Goal: Information Seeking & Learning: Understand process/instructions

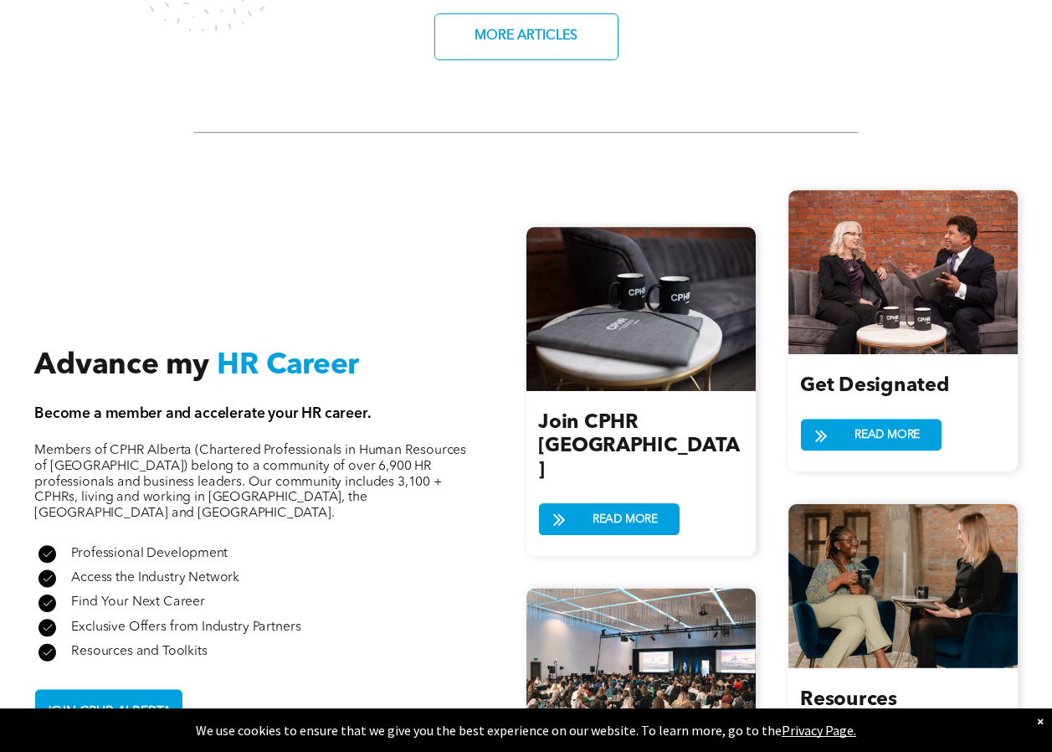
scroll to position [1529, 0]
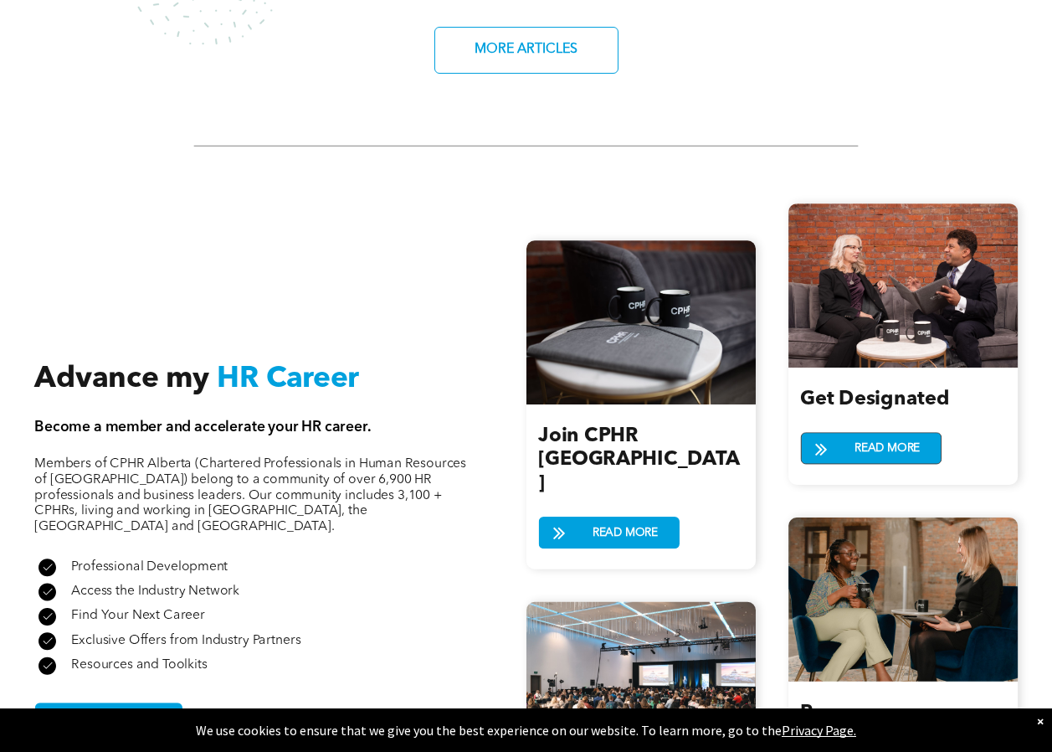
click at [869, 443] on span "READ MORE" at bounding box center [887, 448] width 77 height 30
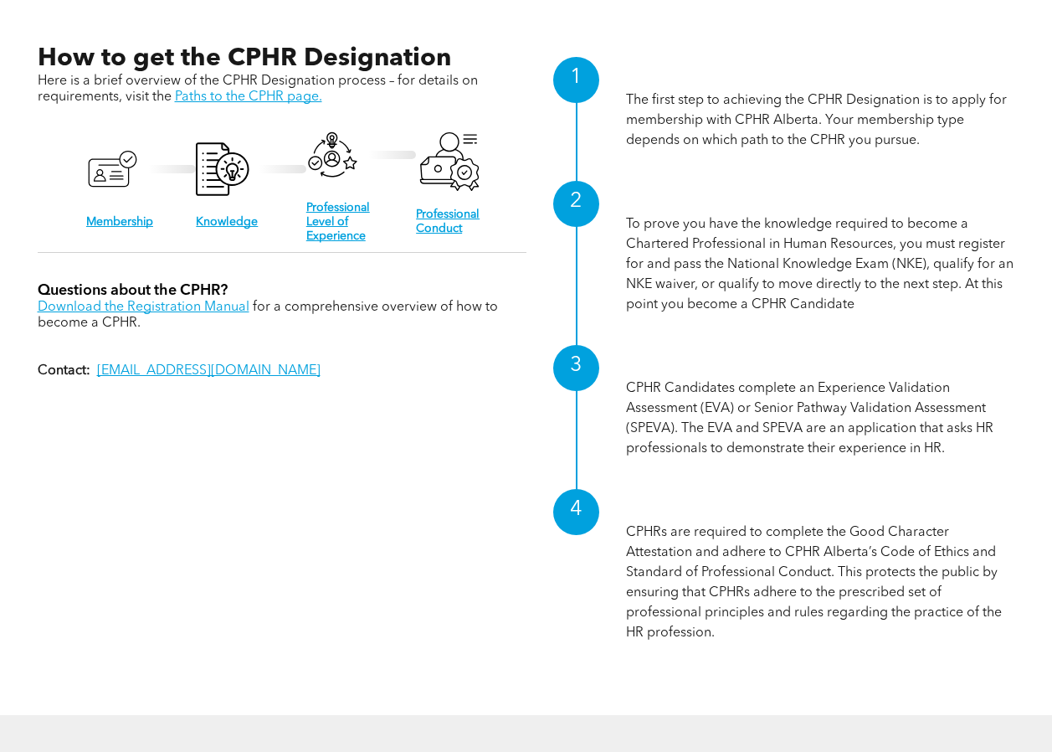
scroll to position [1590, 0]
drag, startPoint x: 599, startPoint y: 380, endPoint x: 486, endPoint y: 517, distance: 178.3
click at [486, 517] on div "How to get the CPHR Designation Here is a brief overview of the CPHR Designatio…" at bounding box center [527, 351] width 978 height 616
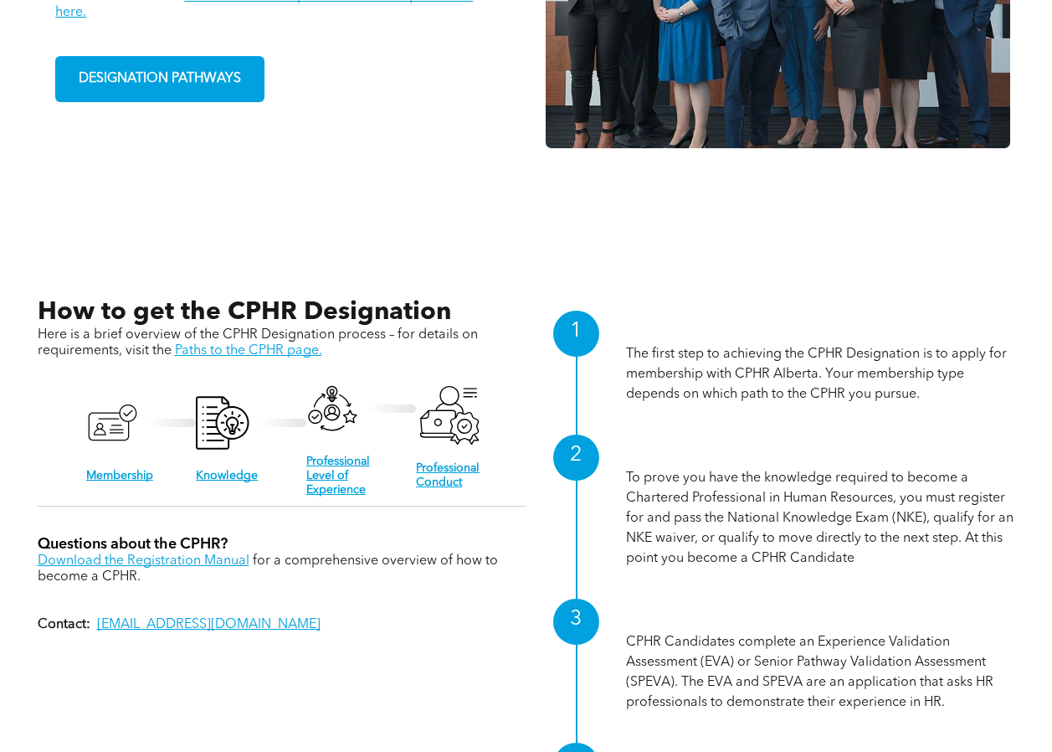
scroll to position [1018, 0]
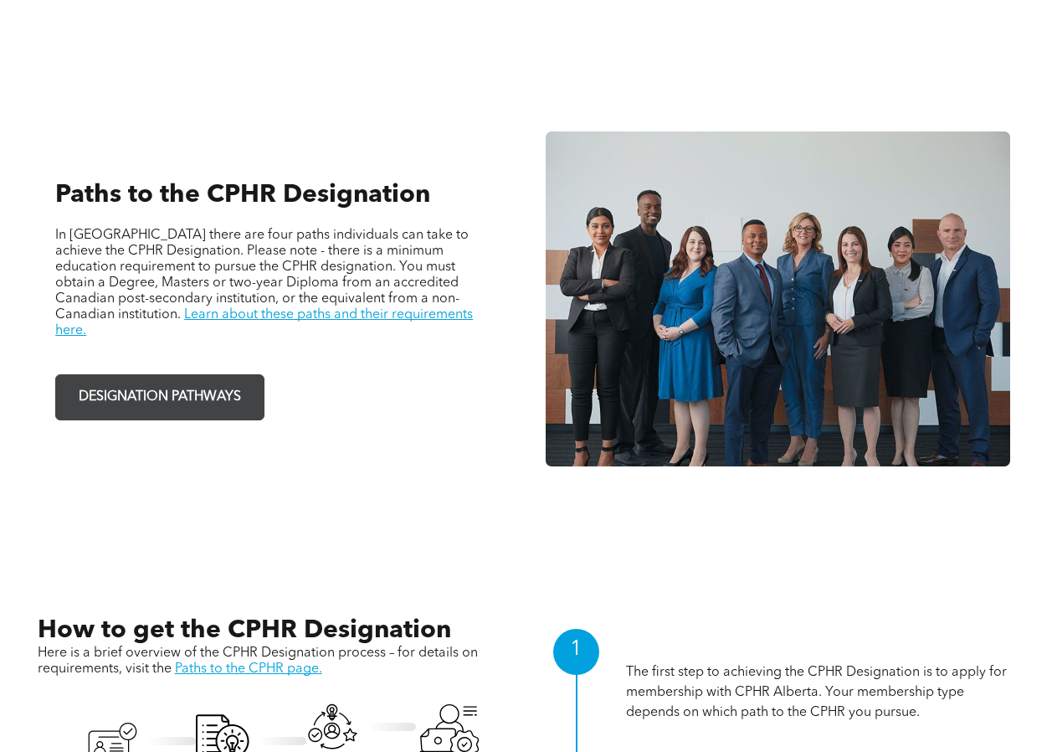
click at [180, 388] on span "DESIGNATION PATHWAYS" at bounding box center [160, 397] width 174 height 33
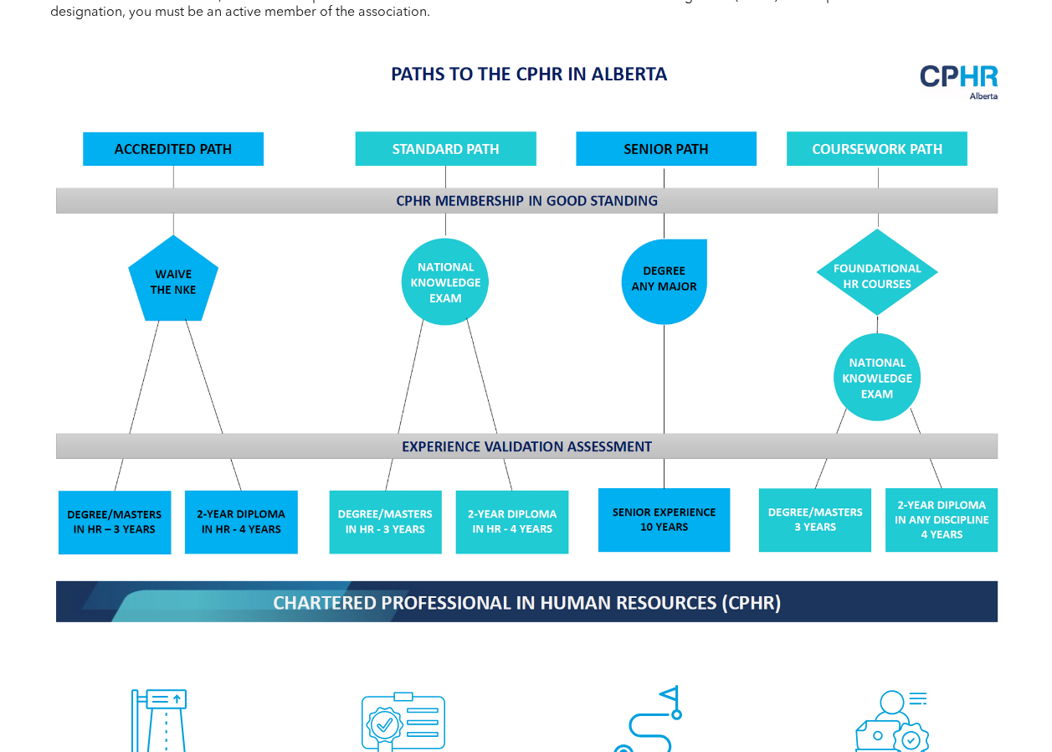
scroll to position [1256, 0]
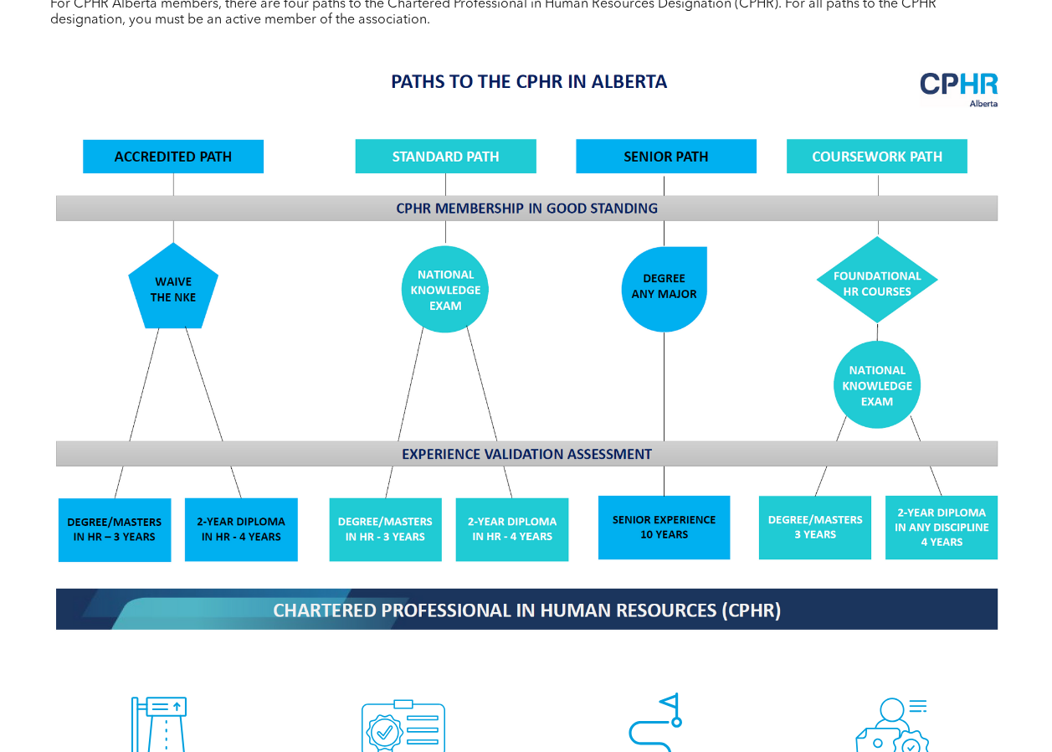
click at [193, 152] on img at bounding box center [526, 349] width 969 height 583
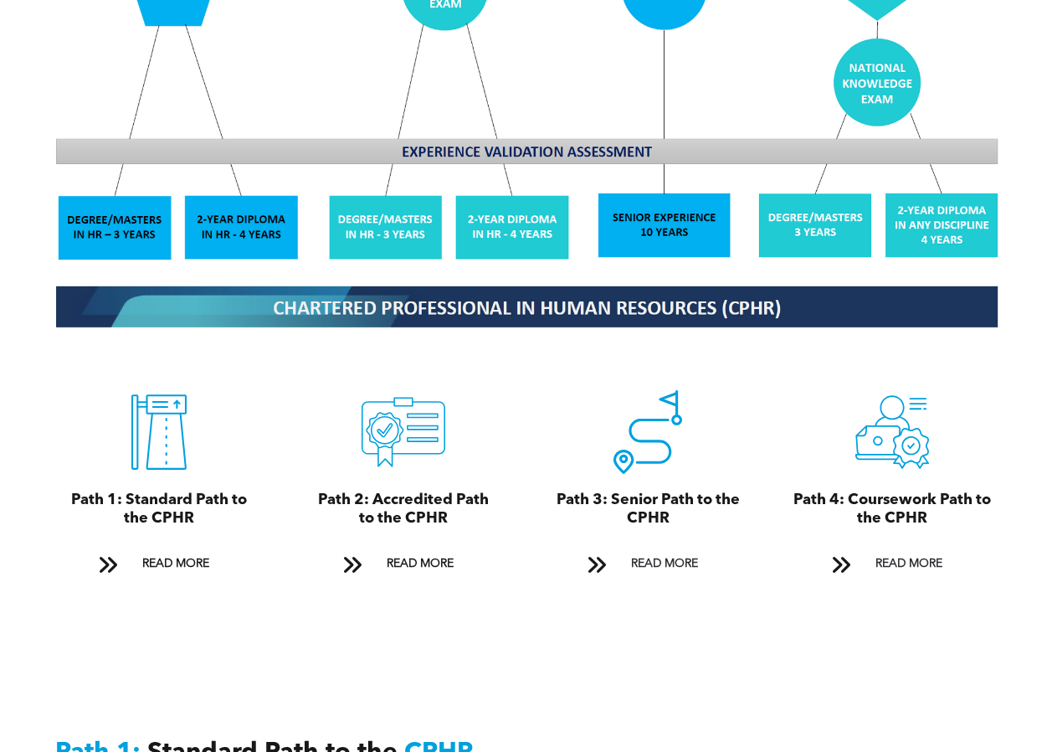
scroll to position [1758, 0]
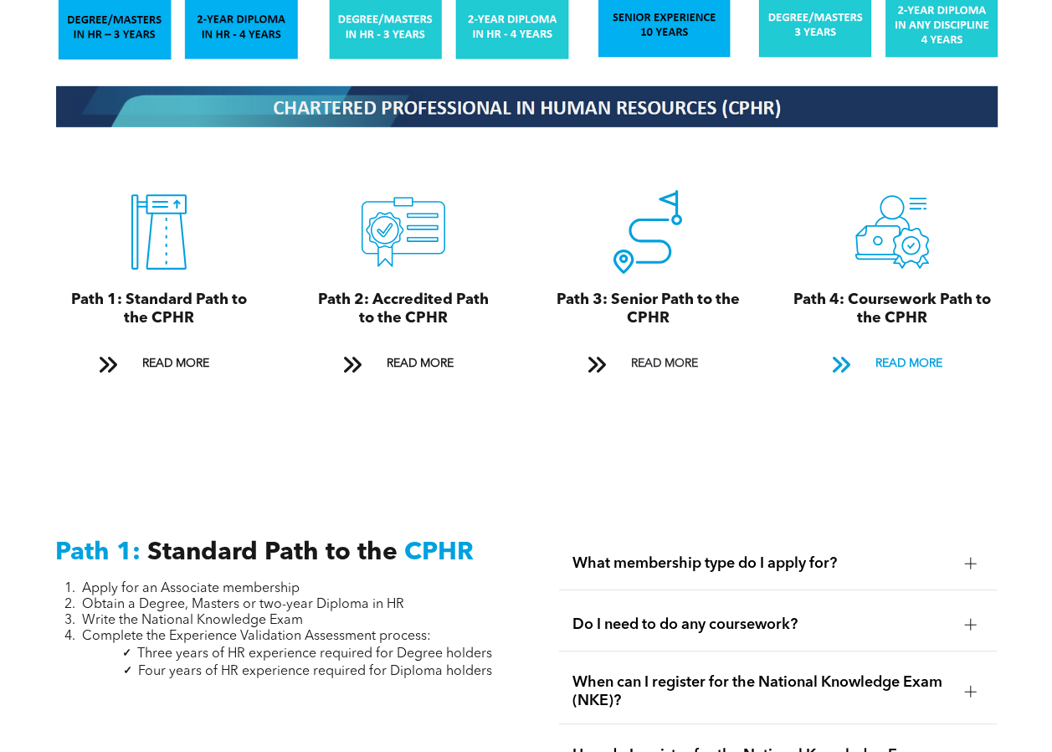
click at [907, 348] on span "READ MORE" at bounding box center [909, 363] width 79 height 31
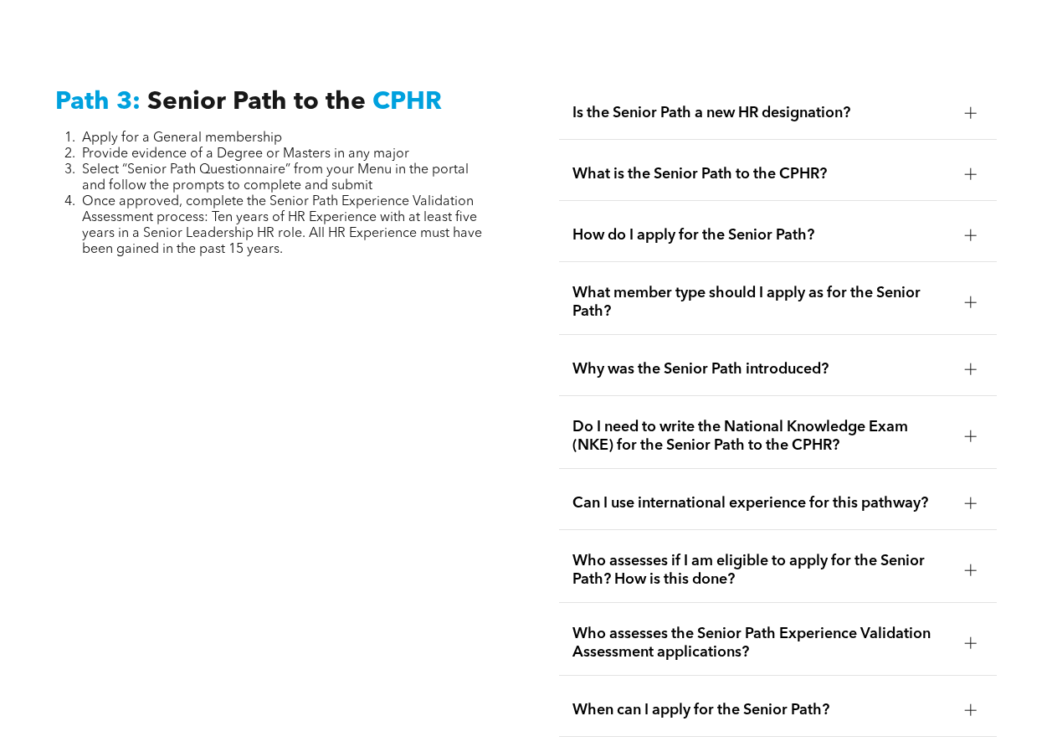
scroll to position [5009, 0]
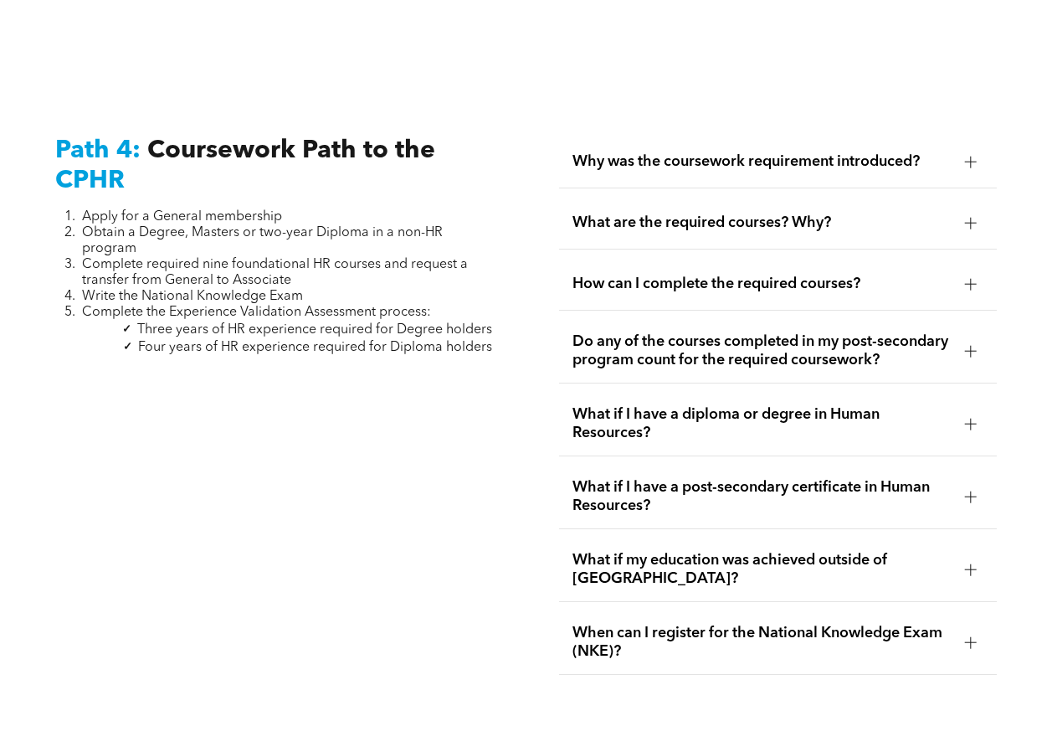
click at [787, 152] on span "Why was the coursework requirement introduced?" at bounding box center [762, 161] width 379 height 18
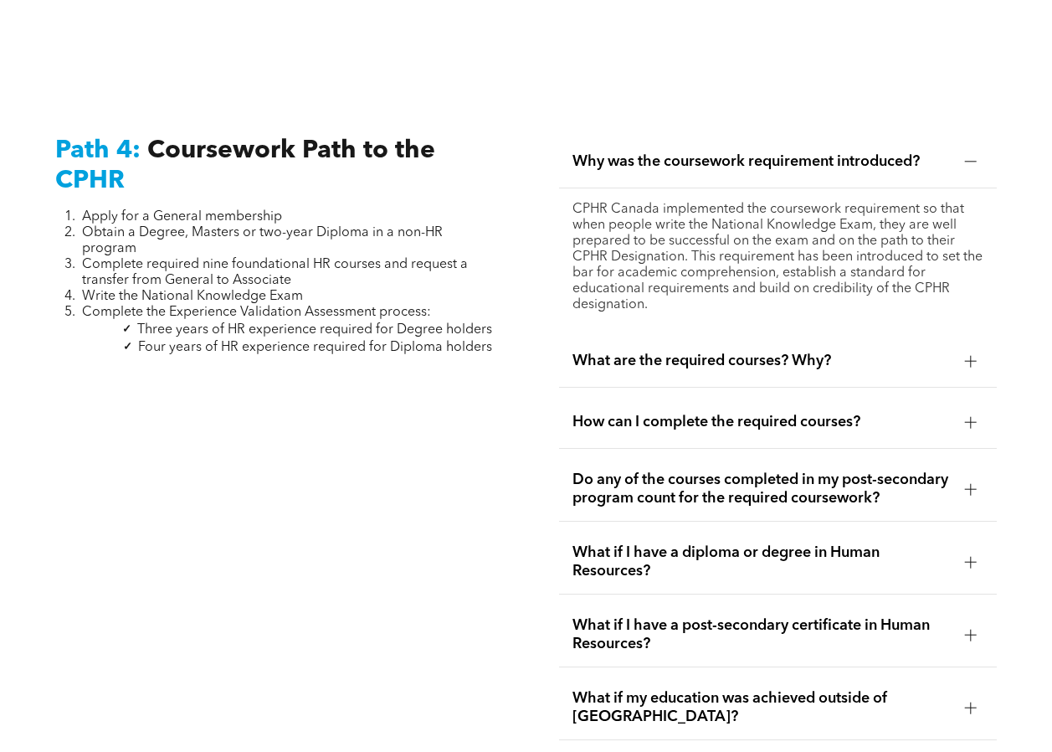
click at [787, 152] on span "Why was the coursework requirement introduced?" at bounding box center [762, 161] width 379 height 18
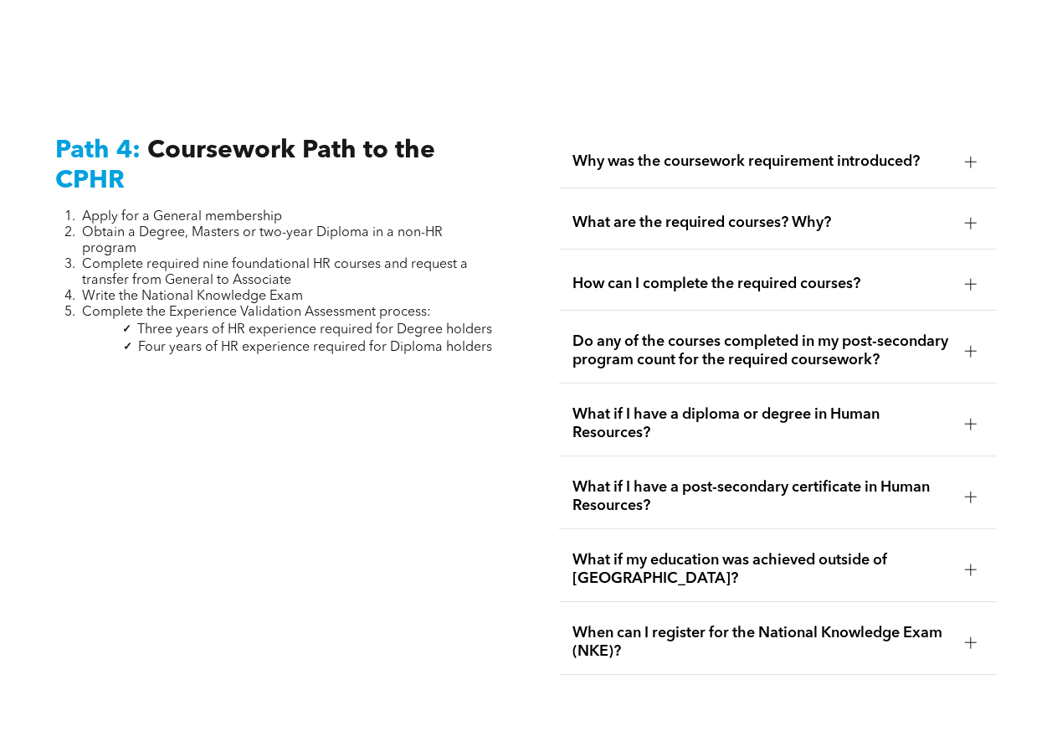
click at [744, 213] on span "What are the required courses? Why?" at bounding box center [762, 222] width 379 height 18
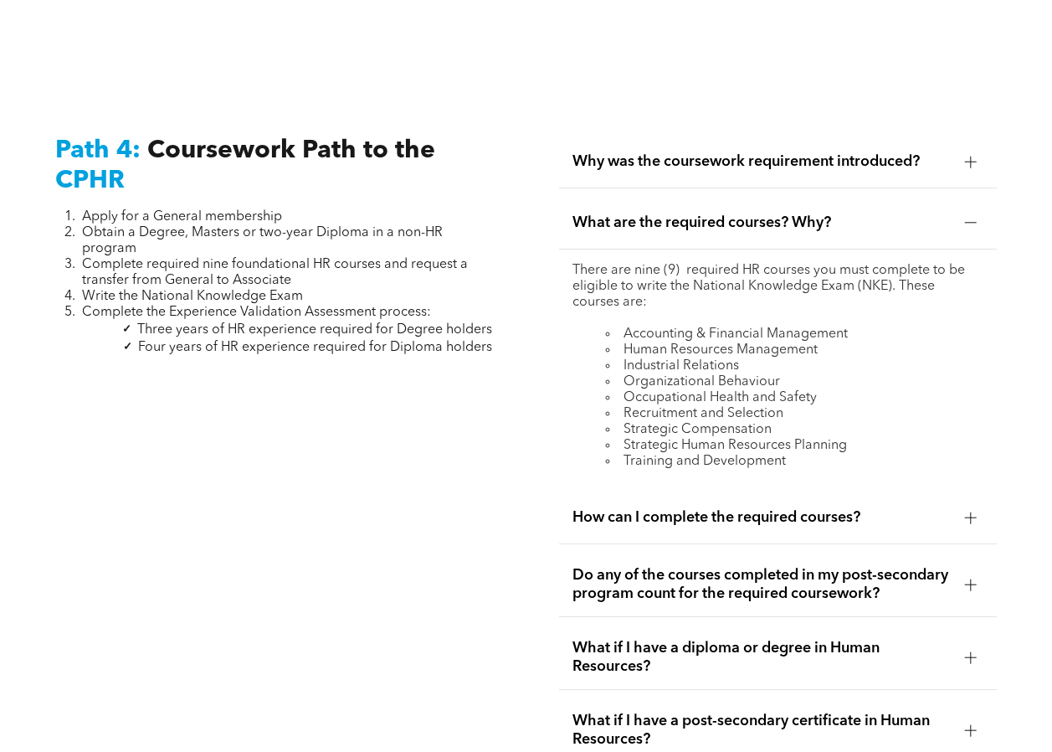
click at [751, 213] on span "What are the required courses? Why?" at bounding box center [762, 222] width 379 height 18
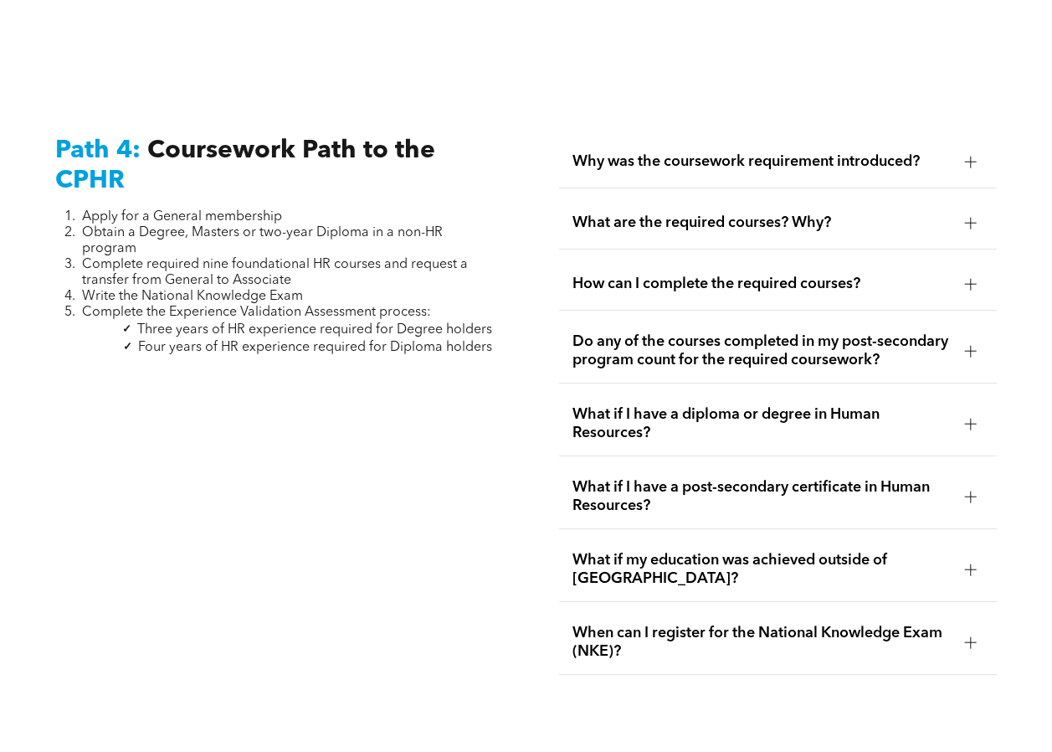
click at [762, 275] on span "How can I complete the required courses?" at bounding box center [762, 284] width 379 height 18
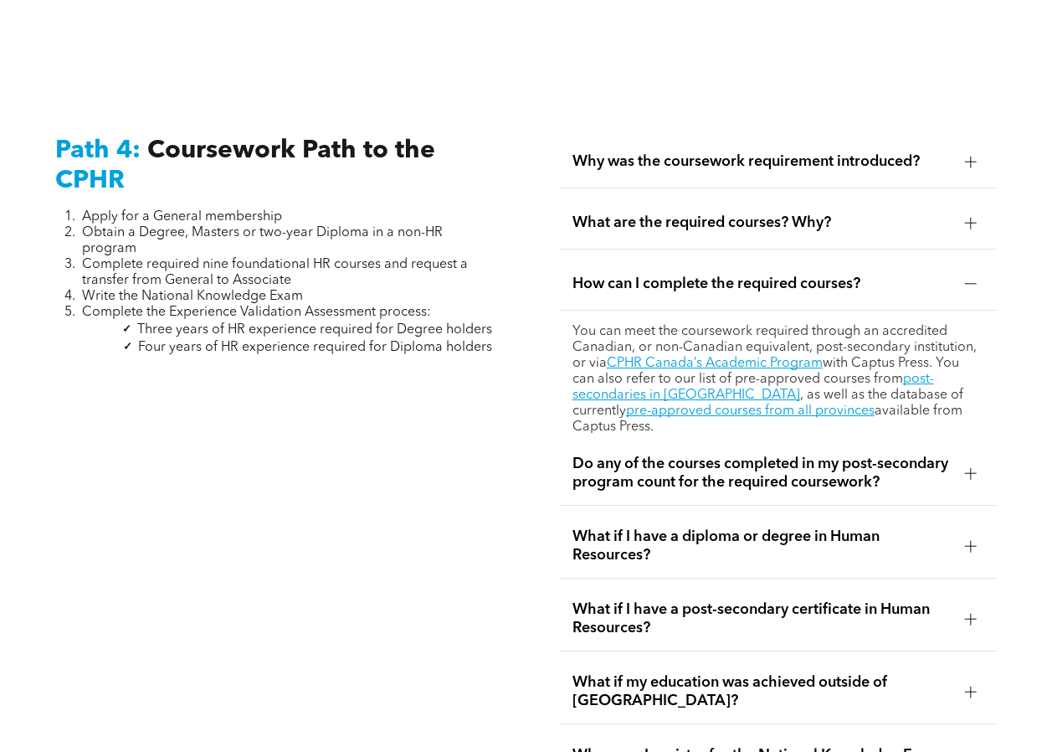
drag, startPoint x: 763, startPoint y: 226, endPoint x: 677, endPoint y: 224, distance: 85.4
click at [677, 275] on span "How can I complete the required courses?" at bounding box center [762, 284] width 379 height 18
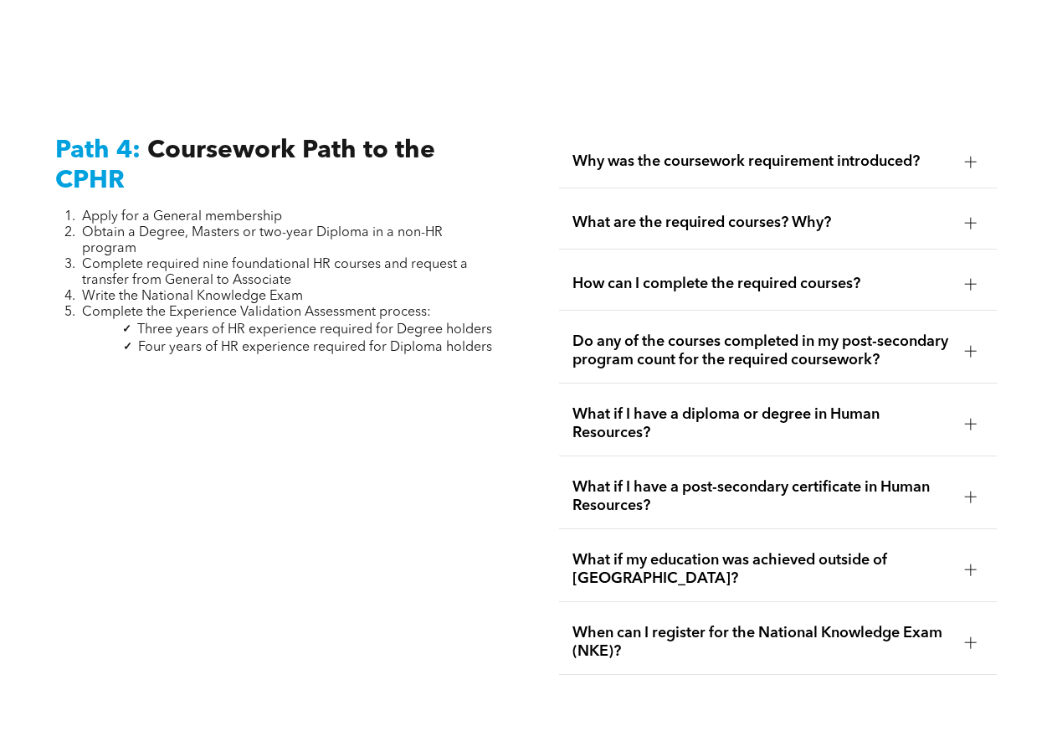
click at [739, 332] on span "Do any of the courses completed in my post-secondary program count for the requ…" at bounding box center [762, 350] width 379 height 37
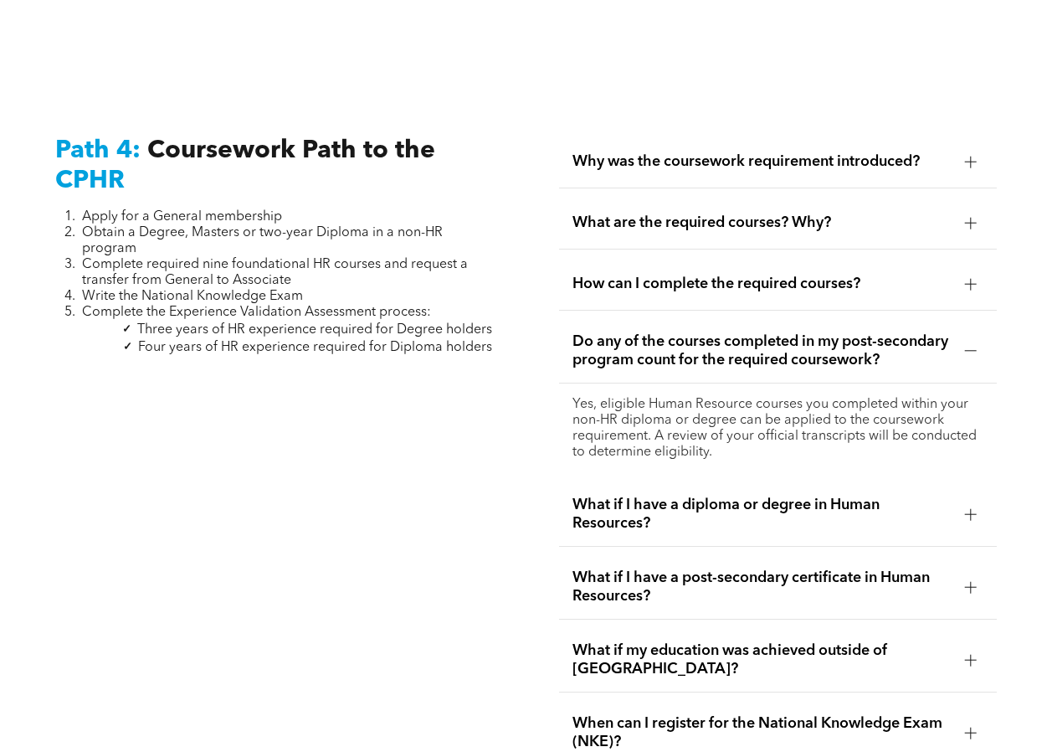
click at [758, 332] on span "Do any of the courses completed in my post-secondary program count for the requ…" at bounding box center [762, 350] width 379 height 37
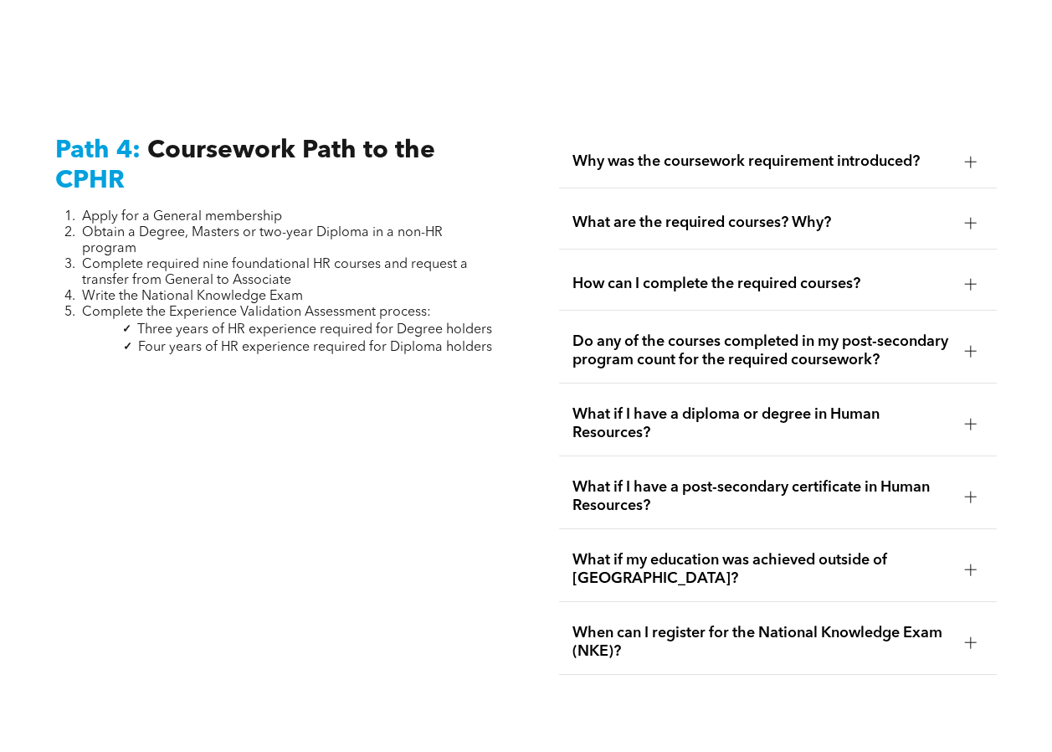
click at [823, 405] on span "What if I have a diploma or degree in Human Resources?" at bounding box center [762, 423] width 379 height 37
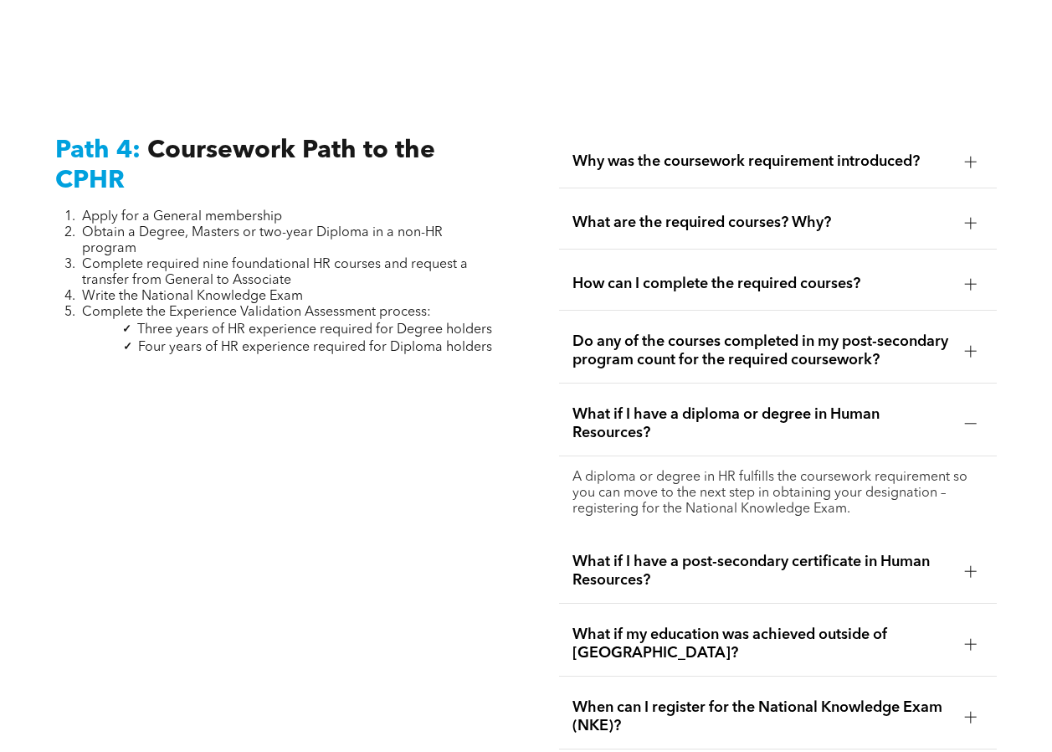
click at [814, 405] on span "What if I have a diploma or degree in Human Resources?" at bounding box center [762, 423] width 379 height 37
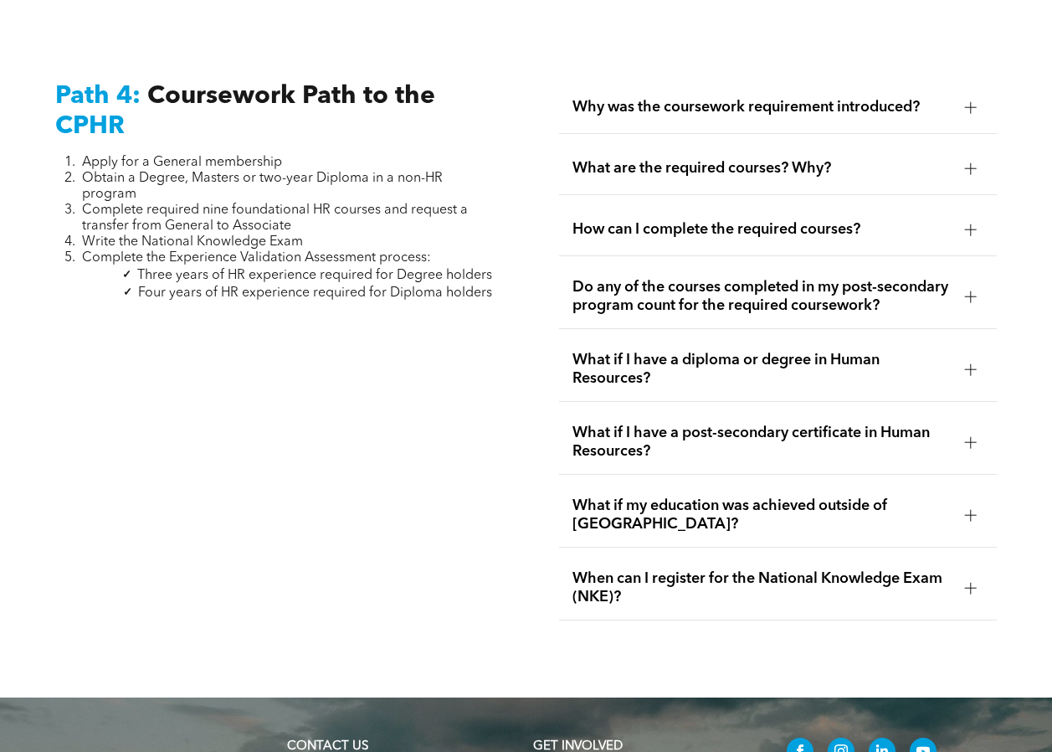
scroll to position [5093, 0]
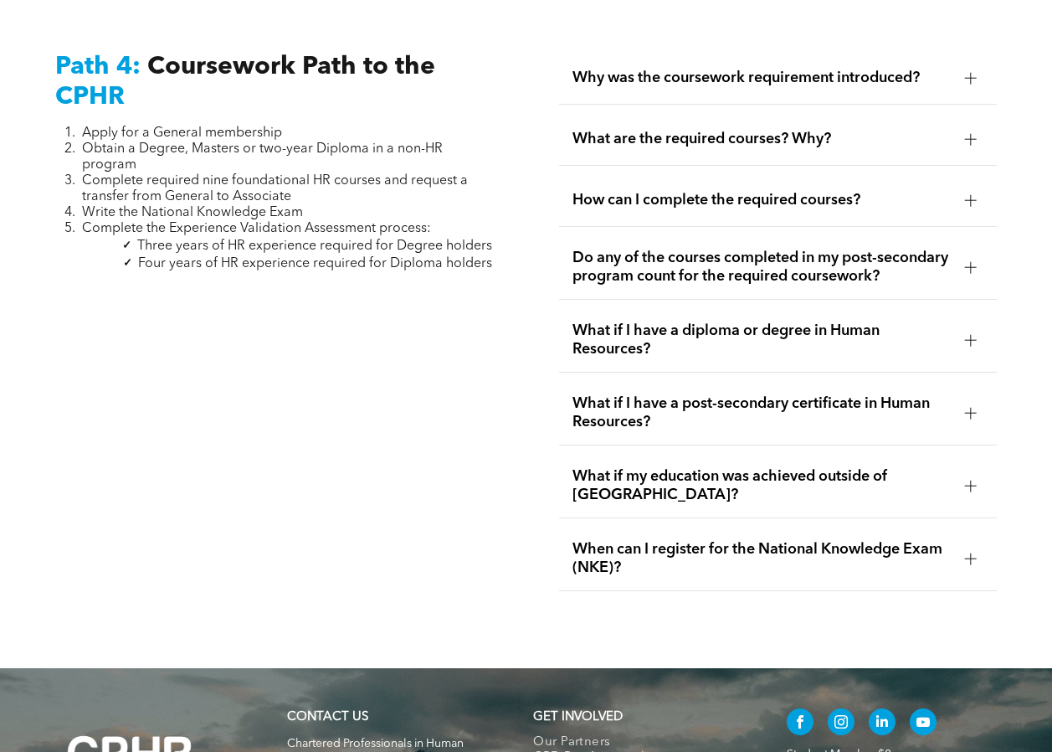
click at [812, 394] on span "What if I have a post-secondary certificate in Human Resources?" at bounding box center [762, 412] width 379 height 37
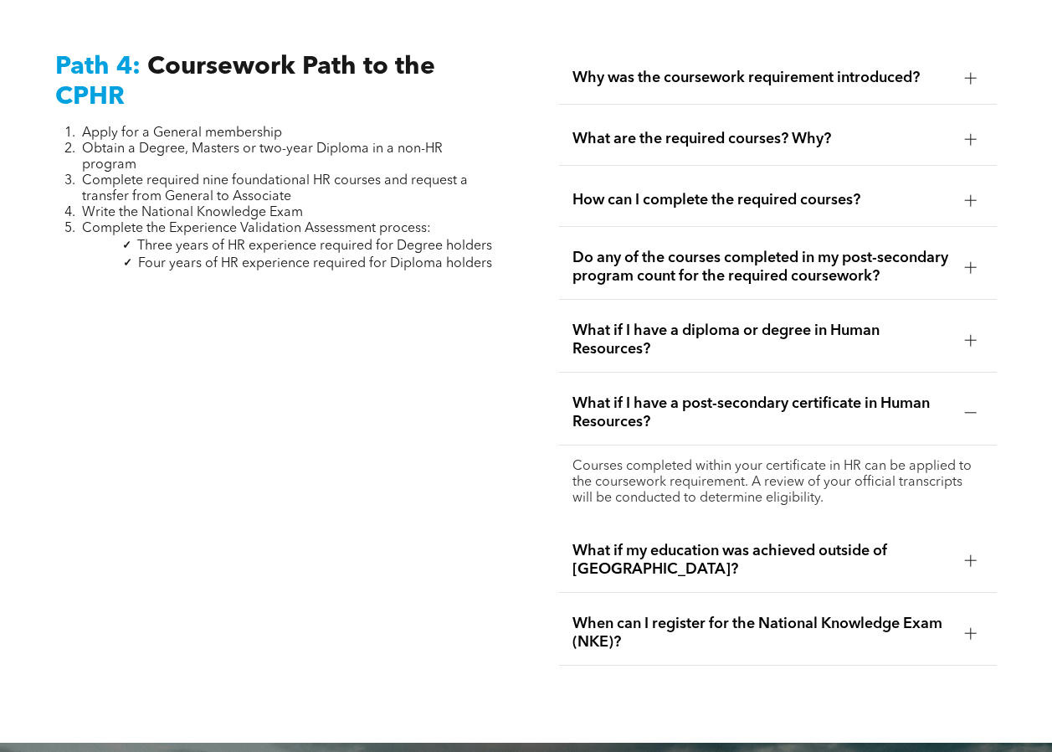
click at [789, 394] on span "What if I have a post-secondary certificate in Human Resources?" at bounding box center [762, 412] width 379 height 37
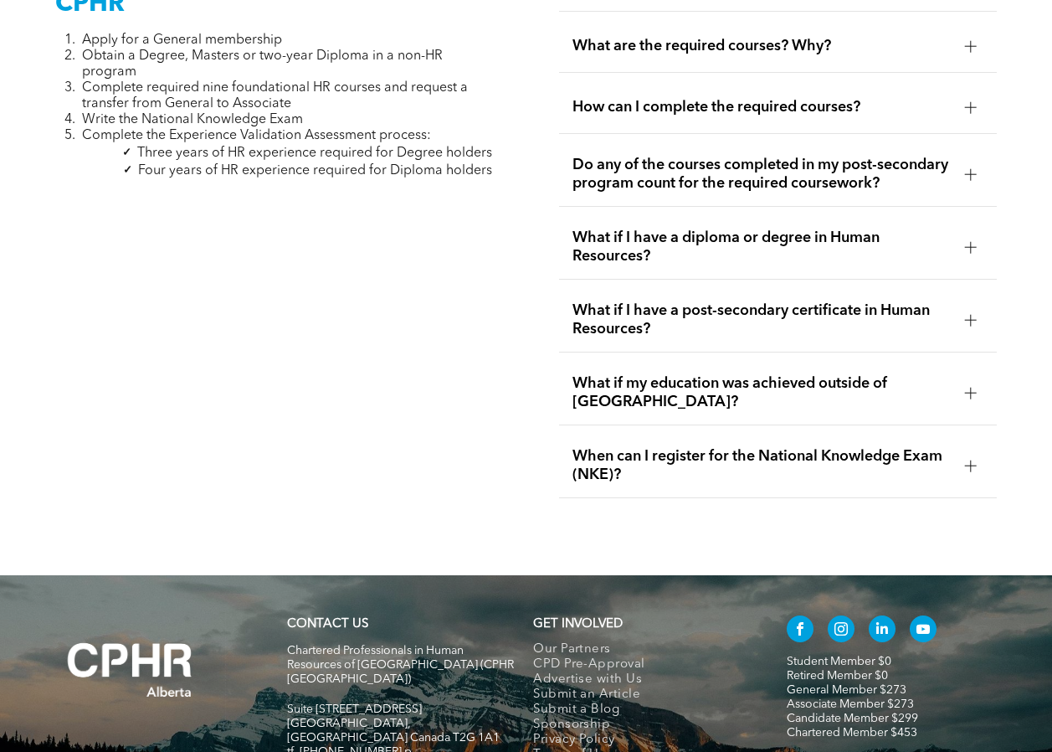
scroll to position [5282, 0]
